Goal: Check status: Check status

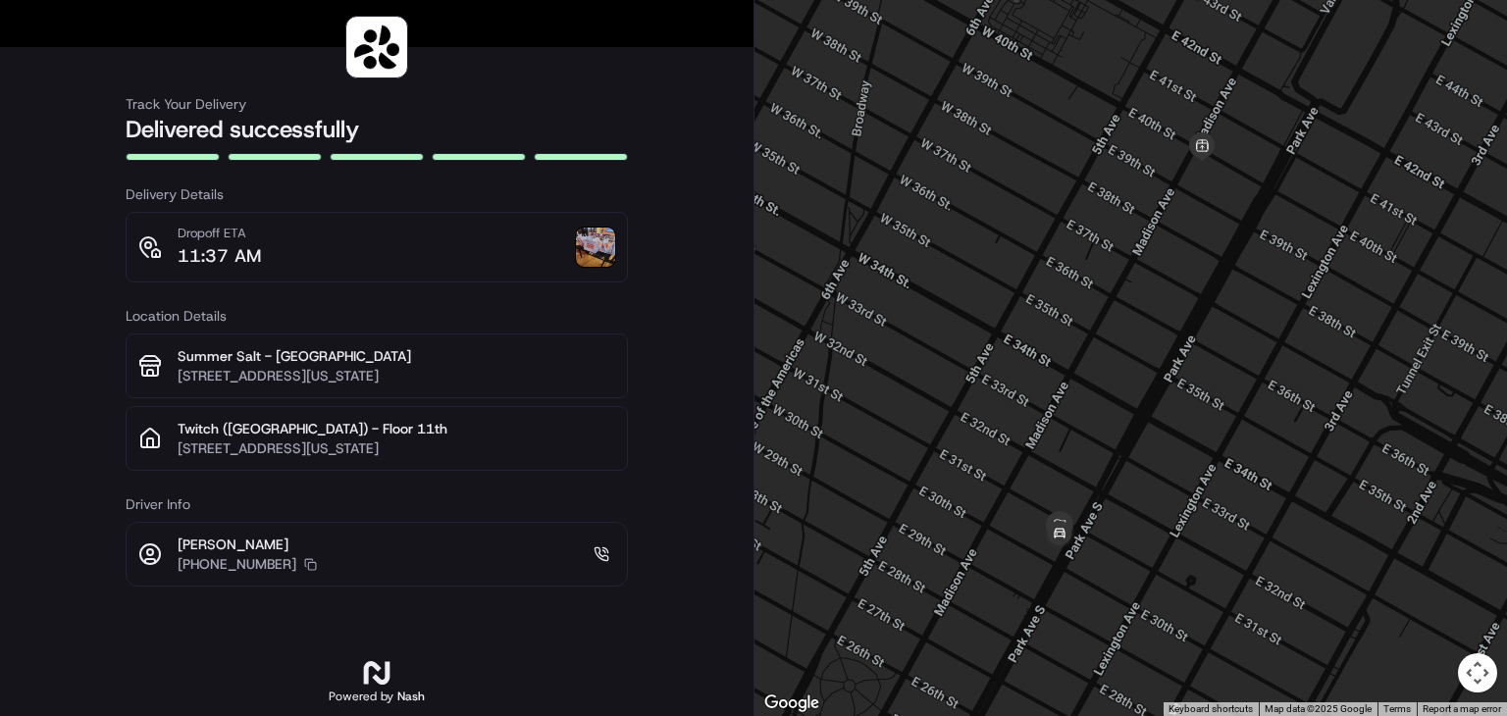
click at [601, 251] on img at bounding box center [595, 247] width 39 height 39
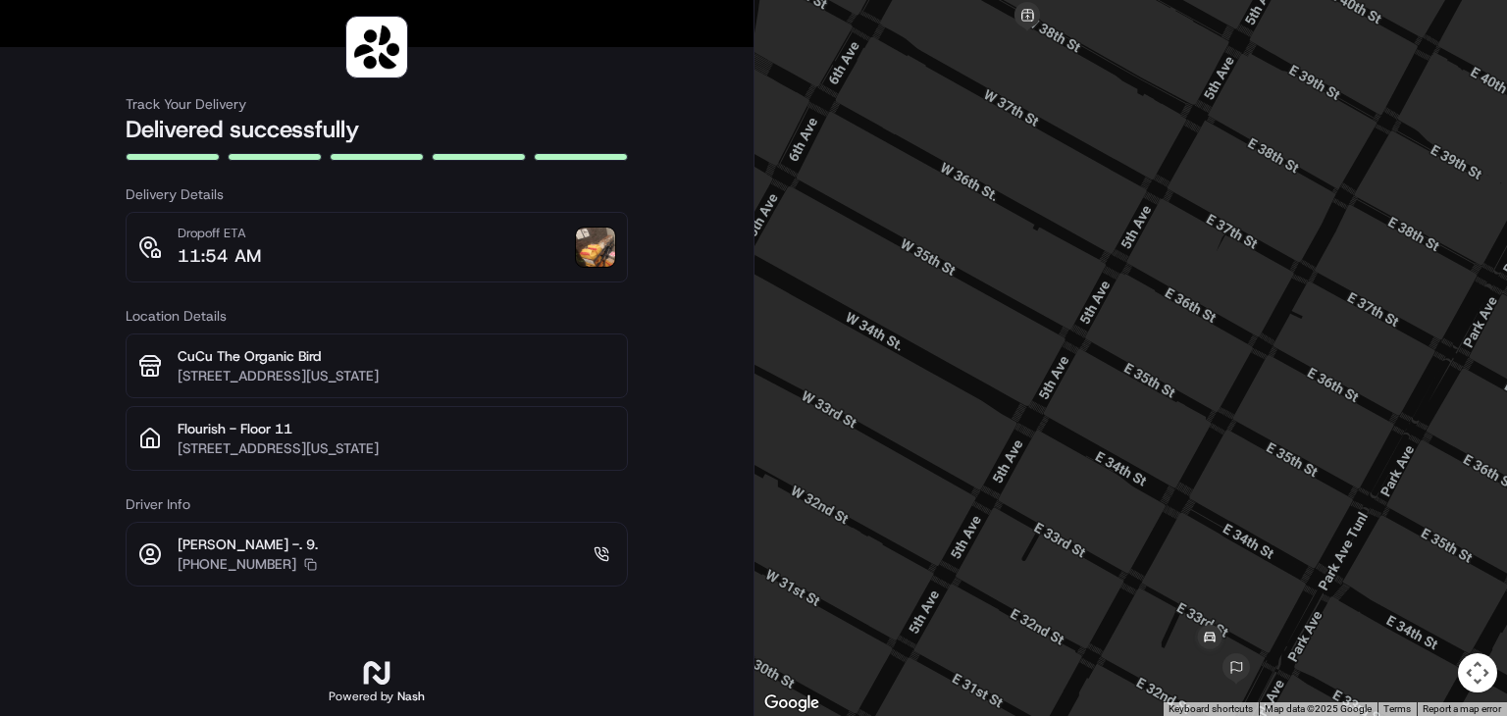
click at [599, 253] on img at bounding box center [595, 247] width 39 height 39
click at [597, 264] on img at bounding box center [595, 247] width 39 height 39
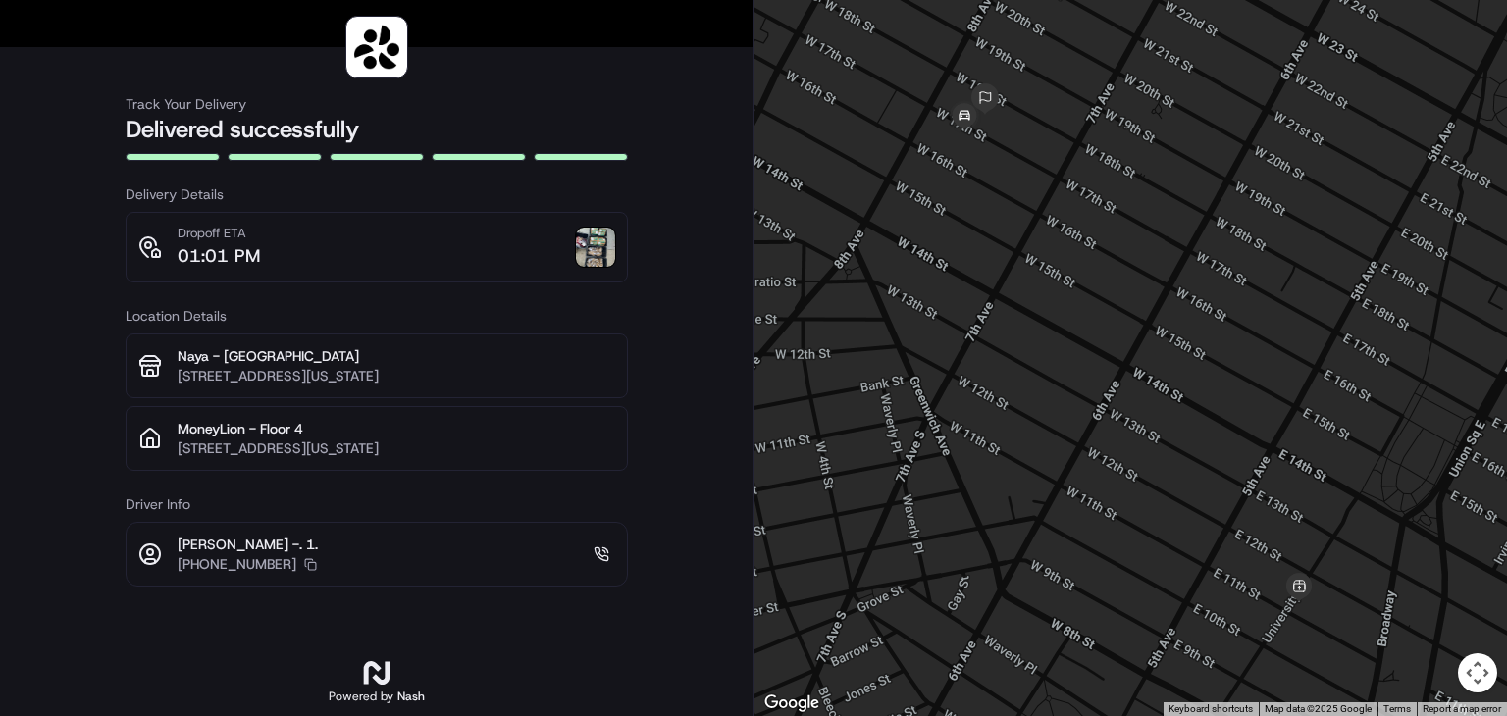
click at [591, 249] on img at bounding box center [595, 247] width 39 height 39
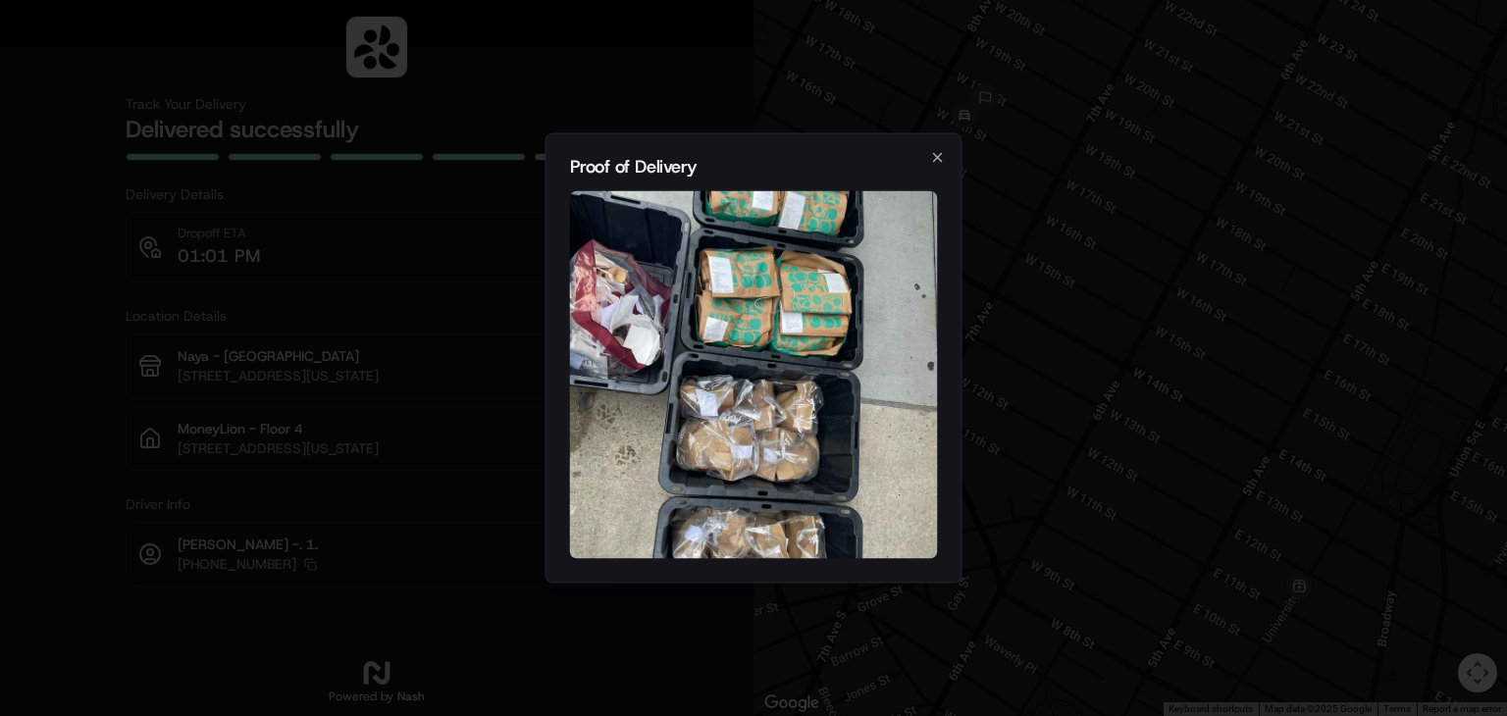
click at [759, 306] on img at bounding box center [754, 375] width 368 height 368
click at [938, 155] on icon "button" at bounding box center [938, 158] width 8 height 8
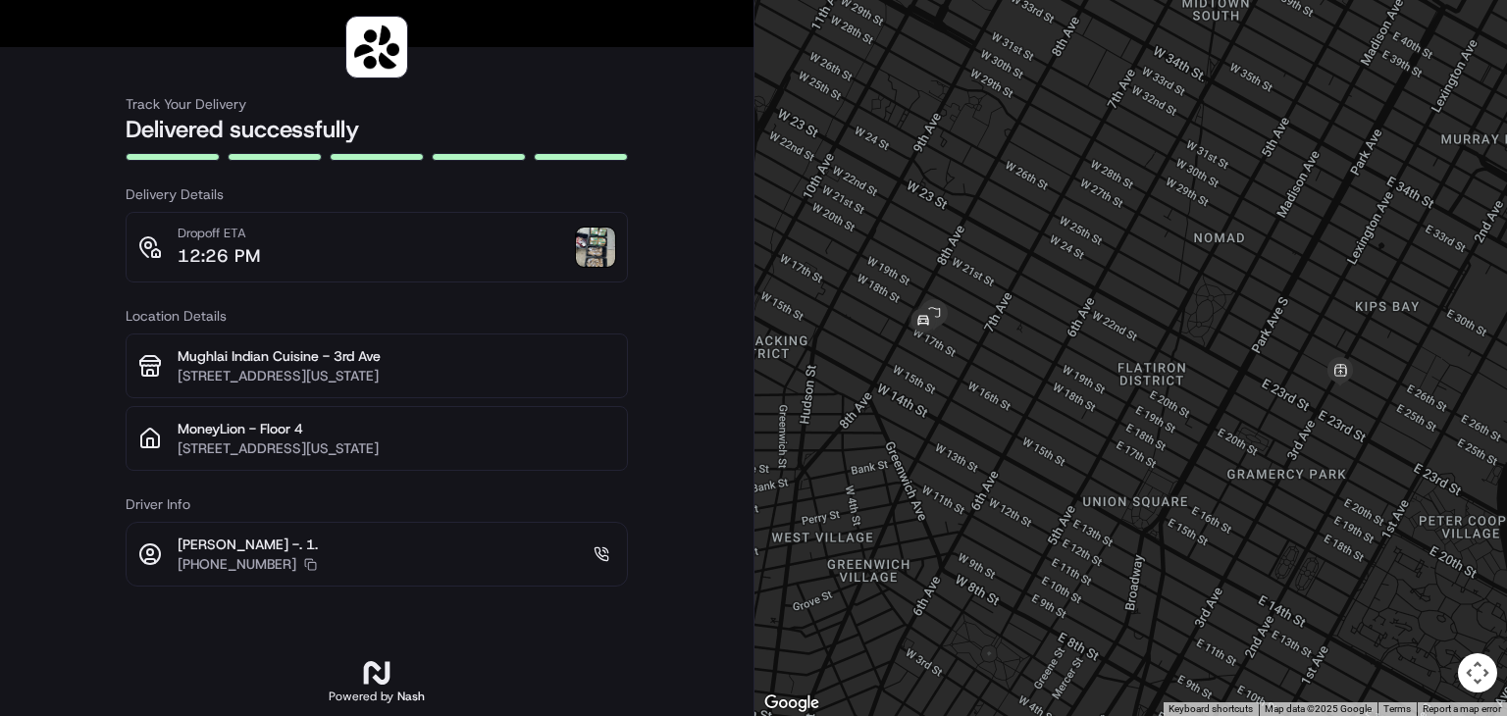
click at [597, 258] on img at bounding box center [595, 247] width 39 height 39
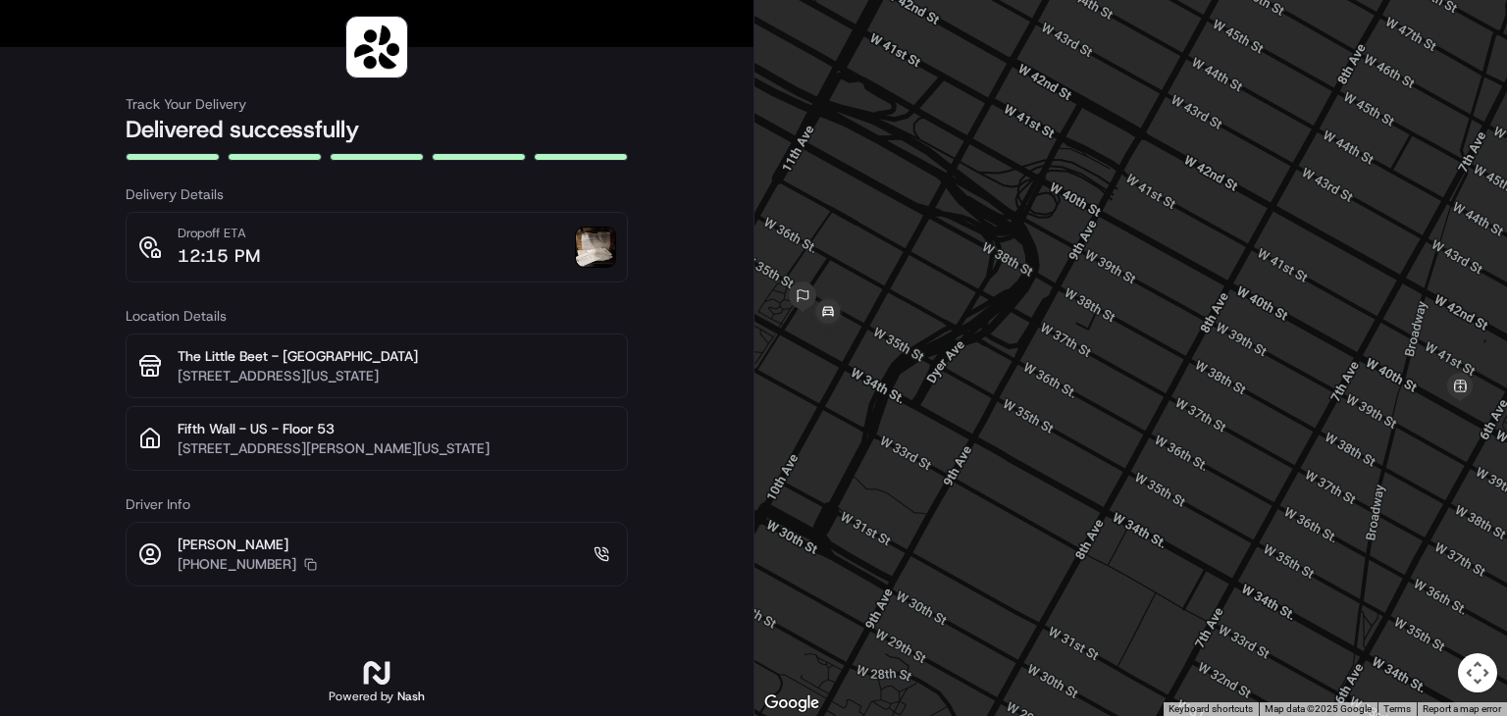
click at [597, 260] on img at bounding box center [595, 247] width 39 height 39
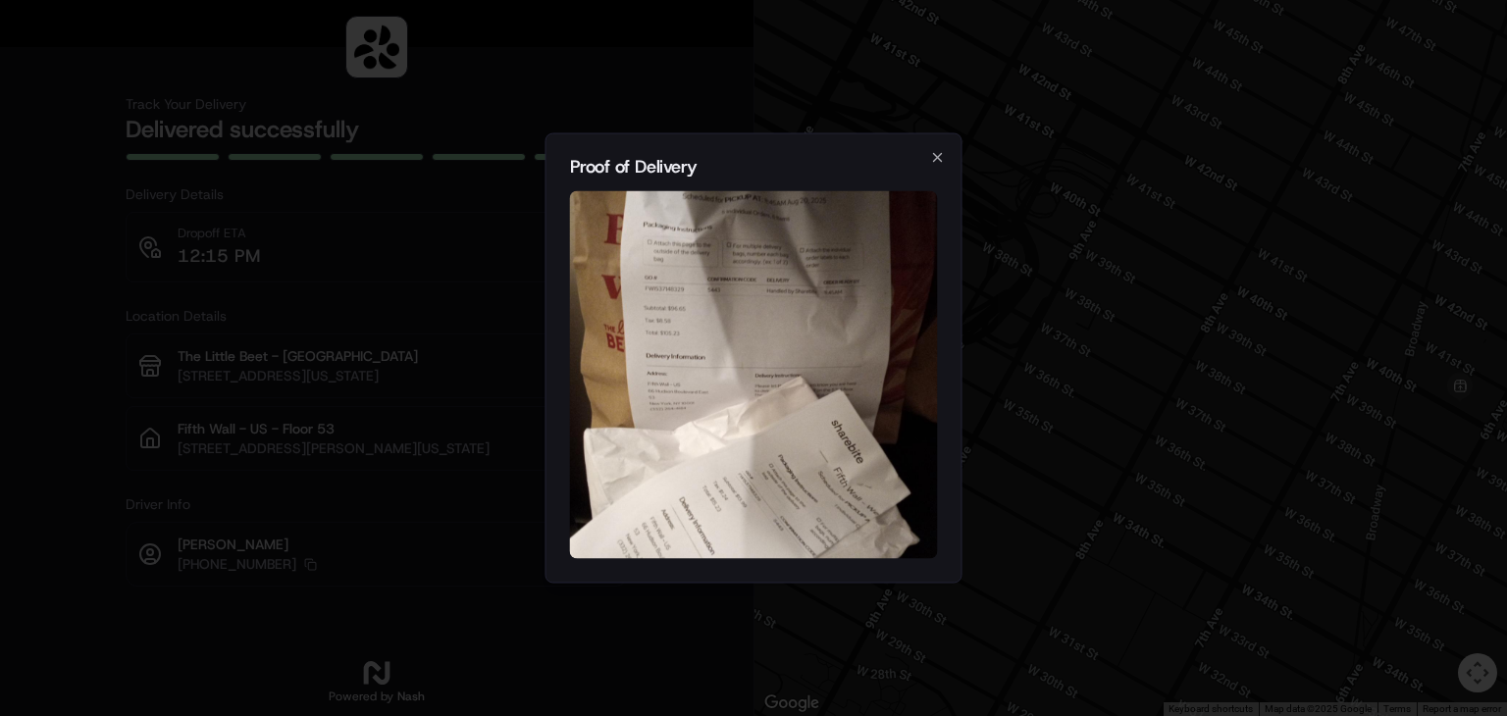
click at [746, 299] on img at bounding box center [754, 375] width 368 height 368
